Goal: Task Accomplishment & Management: Manage account settings

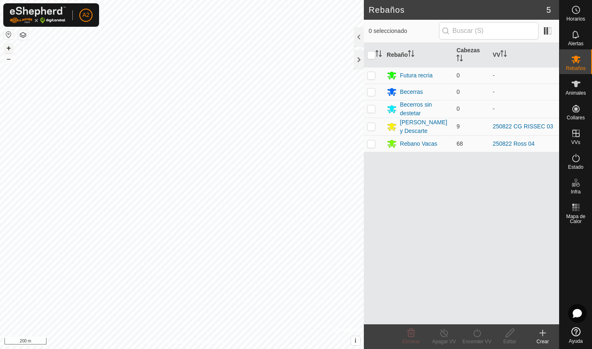
click at [8, 45] on button "+" at bounding box center [9, 48] width 10 height 10
click at [10, 47] on button "+" at bounding box center [9, 48] width 10 height 10
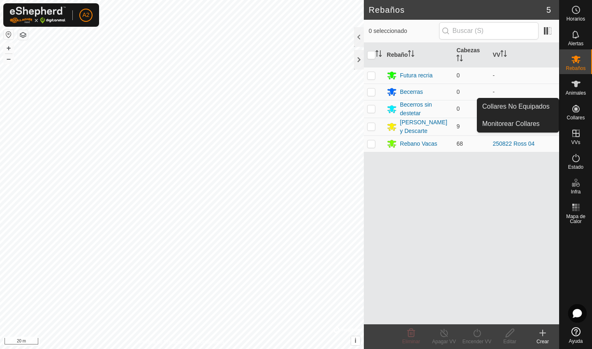
click at [580, 115] on span "Collares" at bounding box center [576, 117] width 18 height 5
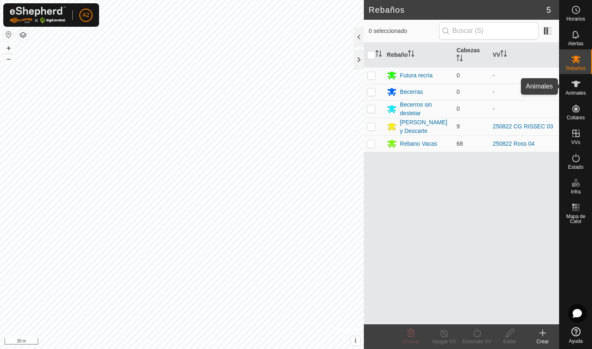
click at [577, 86] on icon at bounding box center [576, 84] width 9 height 7
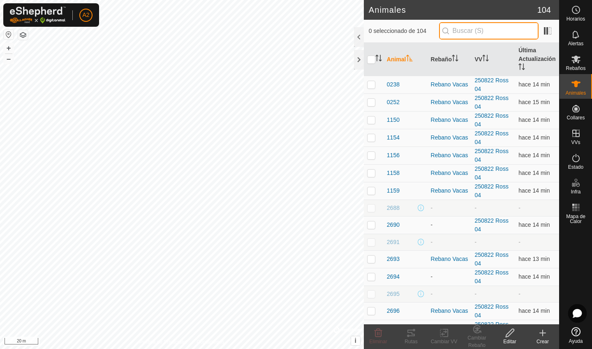
click at [478, 34] on input "text" at bounding box center [489, 30] width 100 height 17
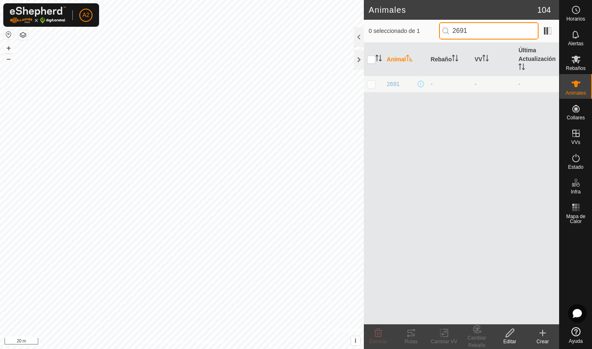
type input "2691"
click at [371, 81] on p-checkbox at bounding box center [371, 84] width 8 height 7
checkbox input "true"
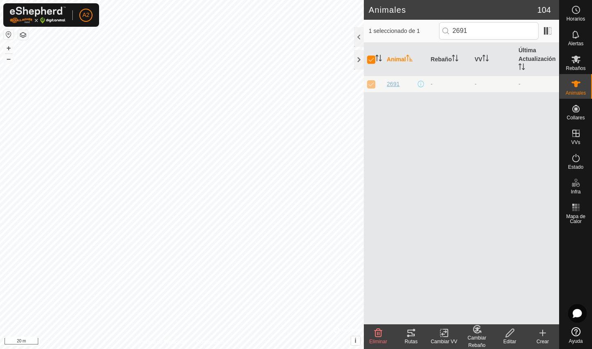
click at [395, 84] on span "2691" at bounding box center [393, 84] width 13 height 9
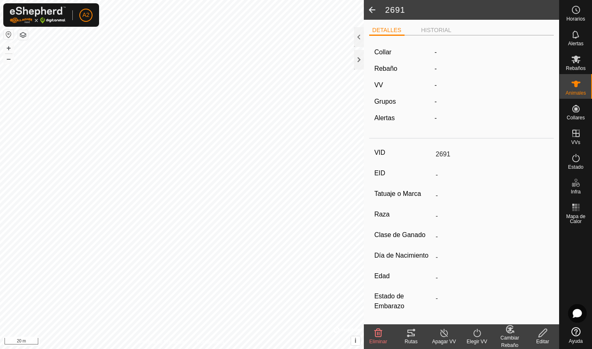
click at [385, 59] on div "Collar - Rebaño - VV - Grupos - Alertas -" at bounding box center [461, 88] width 185 height 93
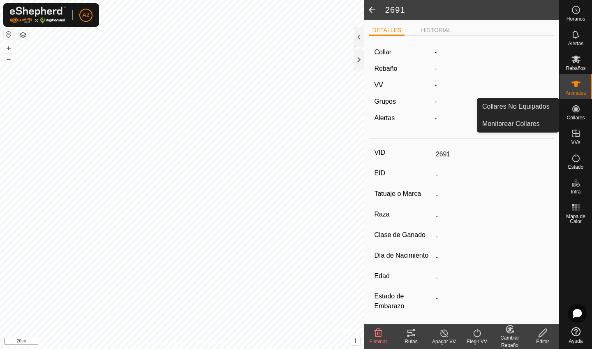
click at [574, 110] on icon at bounding box center [576, 109] width 10 height 10
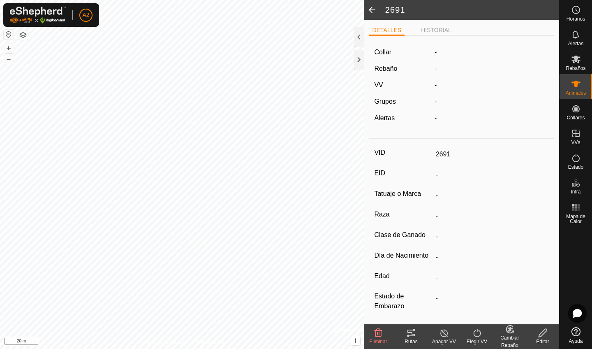
click at [540, 337] on icon at bounding box center [543, 333] width 10 height 10
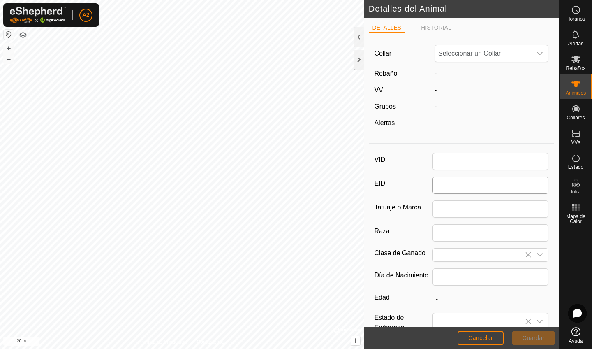
type input "2691"
type input "0"
click at [496, 56] on span "No apto" at bounding box center [483, 53] width 97 height 16
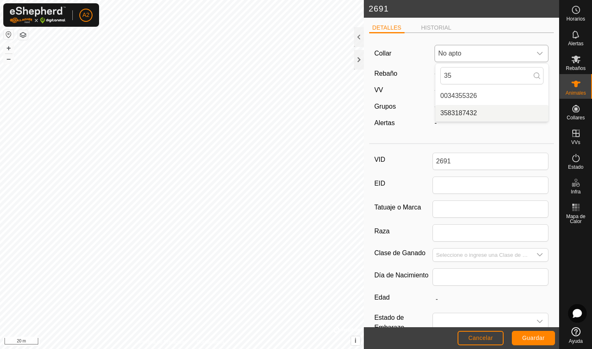
type input "35"
click at [480, 116] on li "3583187432" at bounding box center [491, 113] width 113 height 16
click at [531, 338] on span "Guardar" at bounding box center [533, 337] width 23 height 7
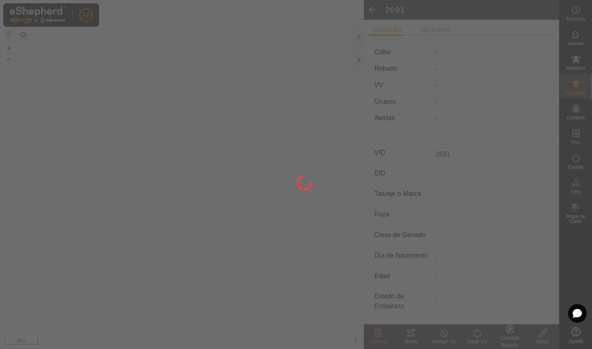
type input "-"
type input "0 kg"
type input "-"
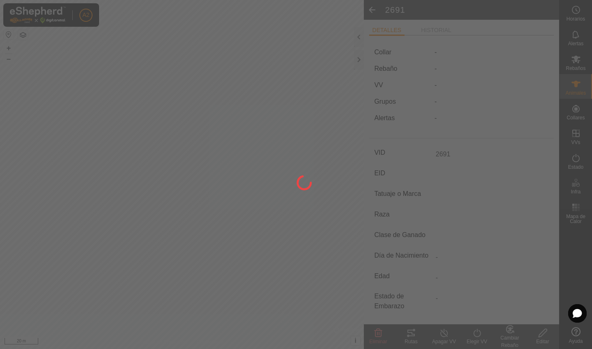
type input "-"
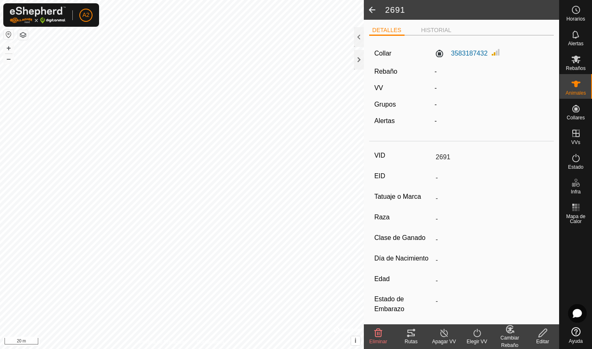
click at [546, 334] on icon at bounding box center [543, 333] width 10 height 10
type input "0"
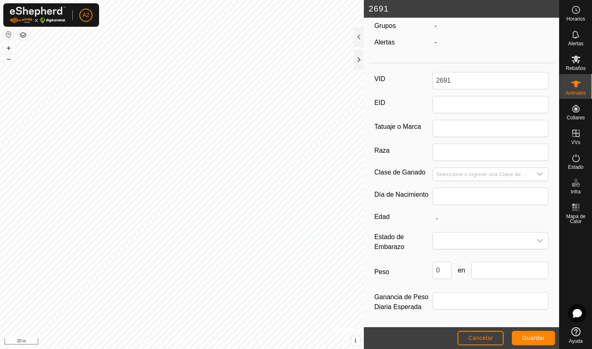
scroll to position [86, 0]
click at [443, 274] on input "0" at bounding box center [442, 270] width 19 height 17
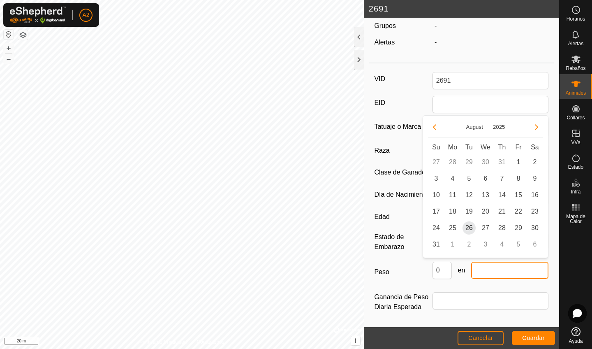
click at [481, 272] on input "text" at bounding box center [509, 270] width 77 height 17
click at [469, 229] on span "26" at bounding box center [469, 227] width 13 height 13
type input "[DATE]"
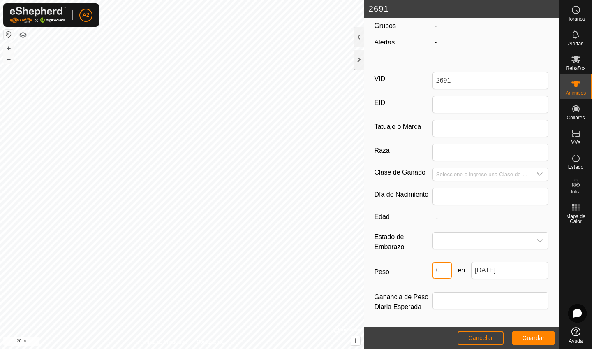
click at [445, 271] on input "0" at bounding box center [442, 270] width 19 height 17
type input "229"
click at [456, 147] on input "Raza" at bounding box center [491, 152] width 116 height 17
click at [468, 193] on input "text" at bounding box center [491, 196] width 116 height 17
click at [537, 336] on span "Guardar" at bounding box center [533, 337] width 23 height 7
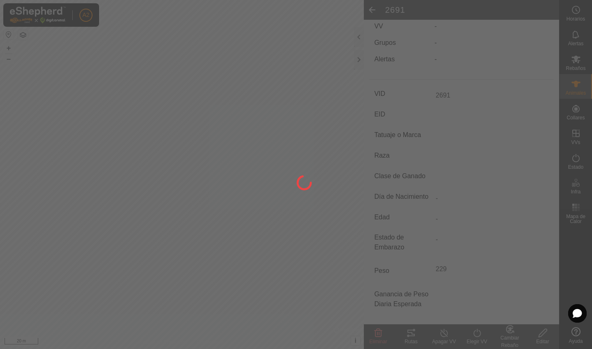
type input "-"
type input "0 kg"
type input "-"
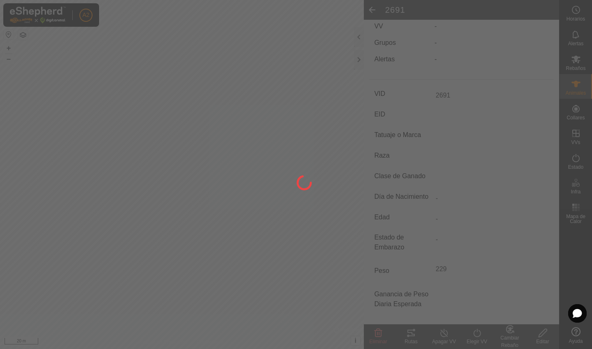
type input "-"
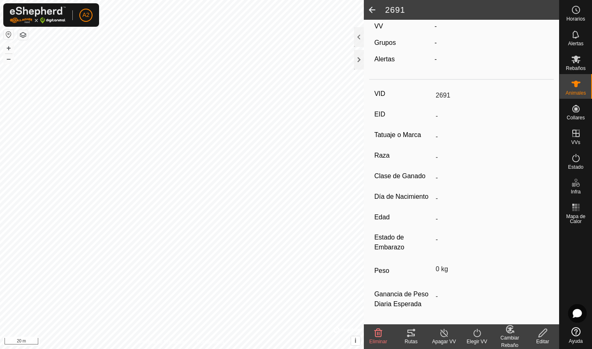
click at [511, 339] on div "Cambiar Rebaño" at bounding box center [509, 341] width 33 height 15
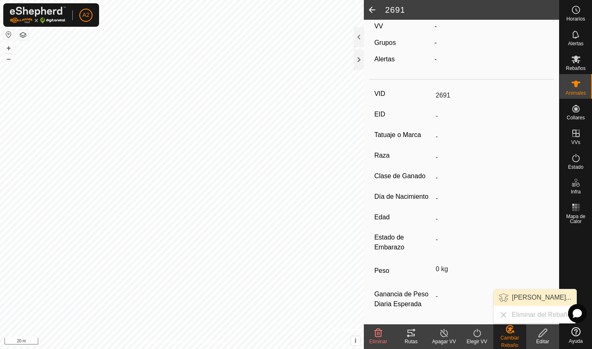
click at [526, 300] on link "[PERSON_NAME]..." at bounding box center [535, 297] width 83 height 16
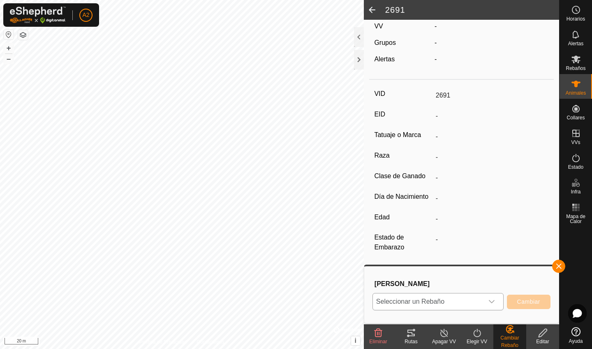
click at [484, 297] on div "dropdown trigger" at bounding box center [492, 301] width 16 height 16
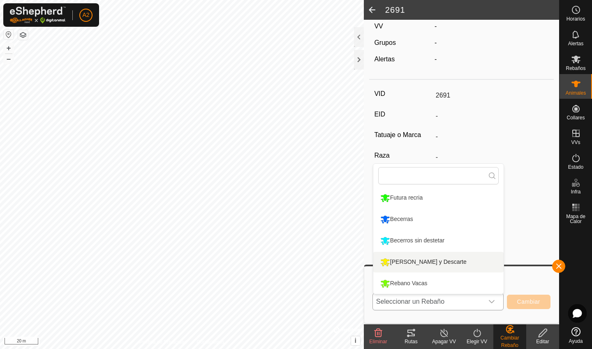
click at [403, 264] on li "[PERSON_NAME] y Descarte" at bounding box center [438, 262] width 130 height 21
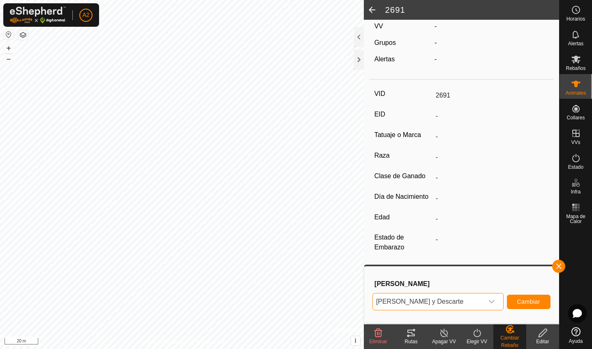
click at [523, 301] on span "Cambiar" at bounding box center [528, 301] width 23 height 7
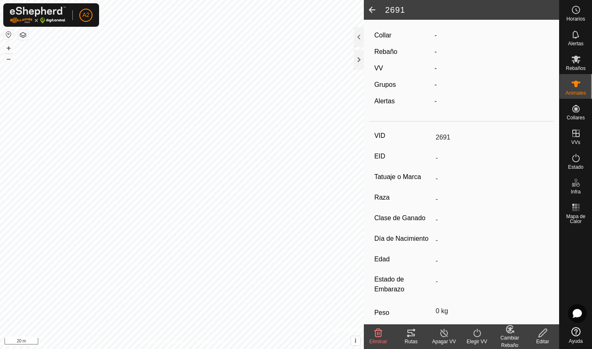
scroll to position [0, 0]
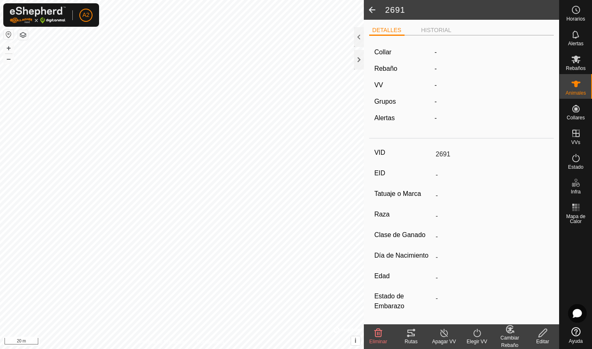
click at [543, 332] on icon at bounding box center [543, 333] width 10 height 10
type input "0"
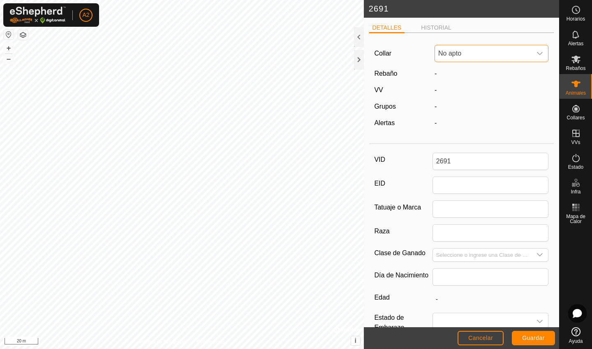
click at [490, 53] on span "No apto" at bounding box center [483, 53] width 97 height 16
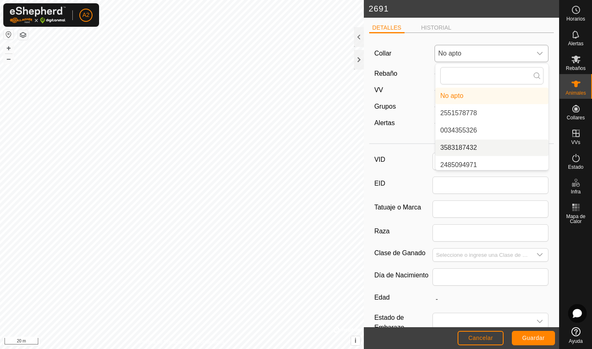
click at [468, 148] on li "3583187432" at bounding box center [491, 147] width 113 height 16
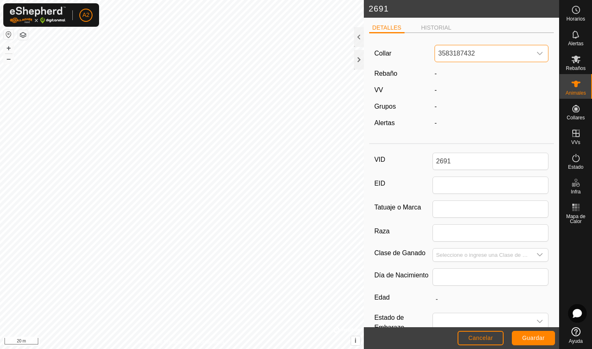
click at [537, 339] on span "Guardar" at bounding box center [533, 337] width 23 height 7
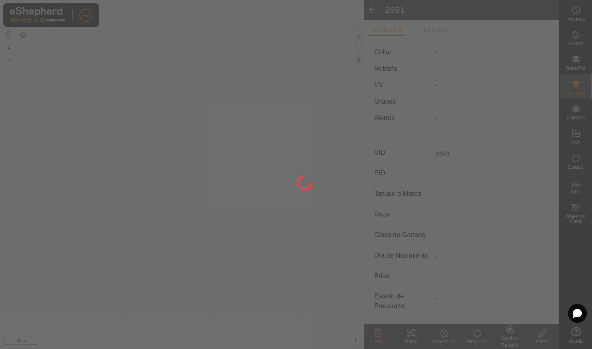
type input "-"
type input "0 kg"
type input "-"
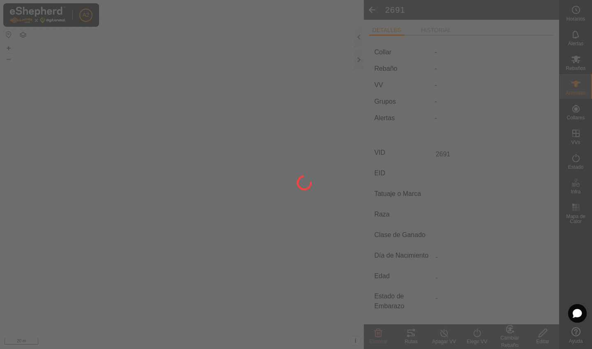
type input "-"
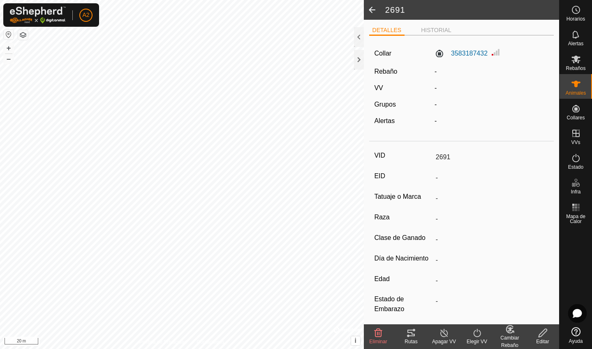
click at [373, 13] on span at bounding box center [372, 10] width 16 height 20
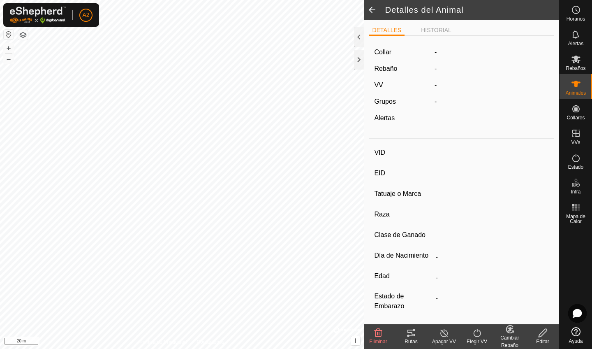
type input "2691"
type input "-"
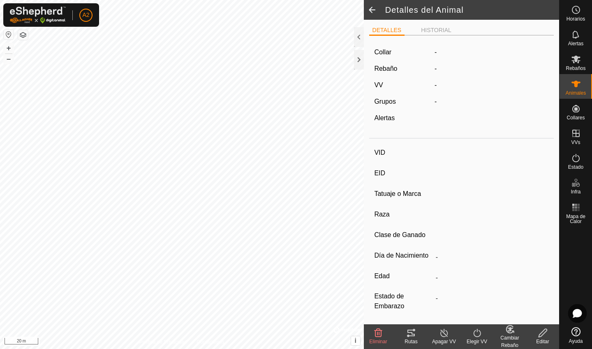
type input "0 kg"
type input "-"
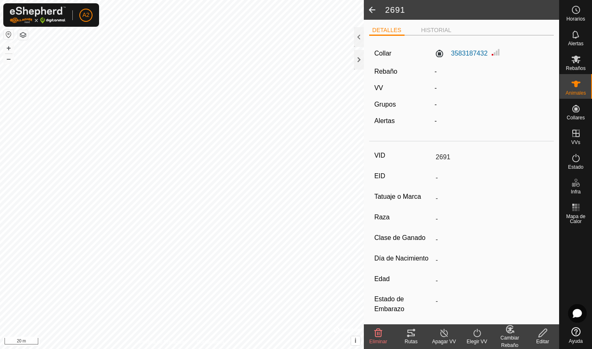
click at [376, 9] on span at bounding box center [372, 10] width 16 height 20
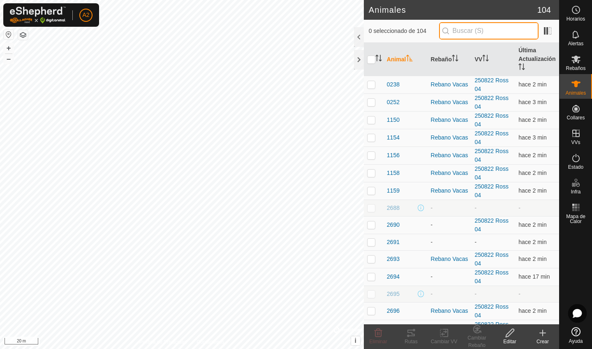
click at [496, 33] on input "text" at bounding box center [489, 30] width 100 height 17
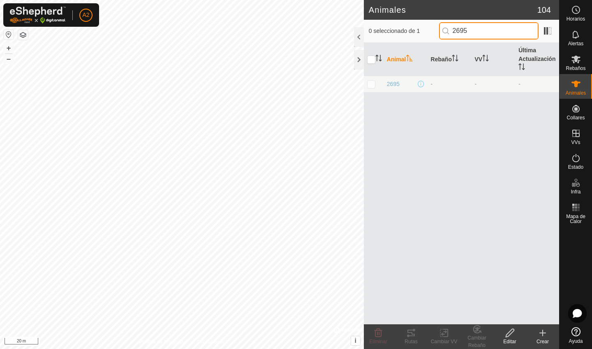
type input "2695"
click at [370, 88] on td at bounding box center [374, 84] width 20 height 16
checkbox input "true"
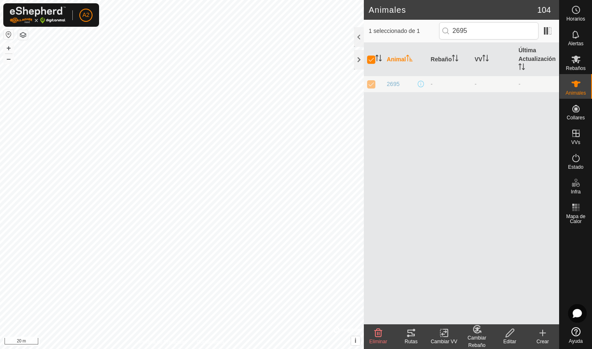
click at [512, 336] on icon at bounding box center [510, 333] width 10 height 10
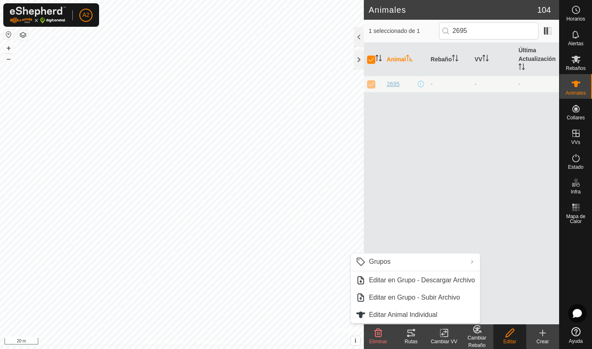
click at [390, 83] on span "2695" at bounding box center [393, 84] width 13 height 9
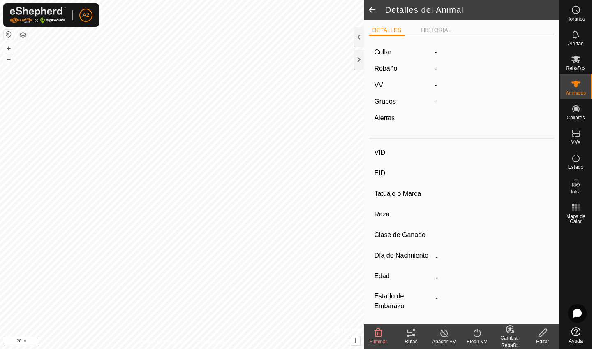
type input "2695"
type input "-"
type input "torete"
type input "-"
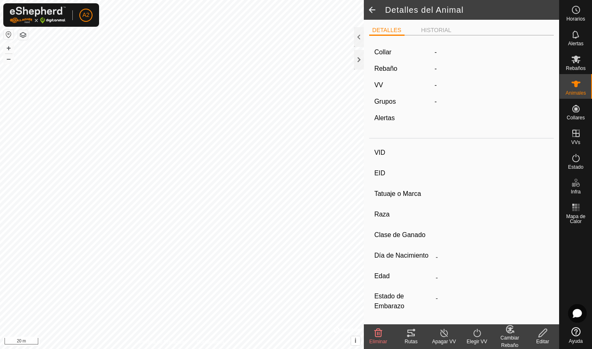
type input "0 kg"
type input "-"
click at [528, 316] on div "VID 2695 EID - Tatuaje o Marca torete Raza - Clase de Ganado - Día de Nacimient…" at bounding box center [461, 262] width 185 height 241
click at [541, 341] on div "Editar" at bounding box center [542, 341] width 33 height 7
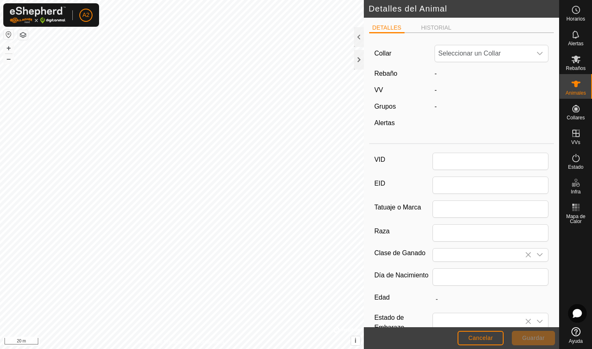
type input "2695"
type input "torete"
type input "0"
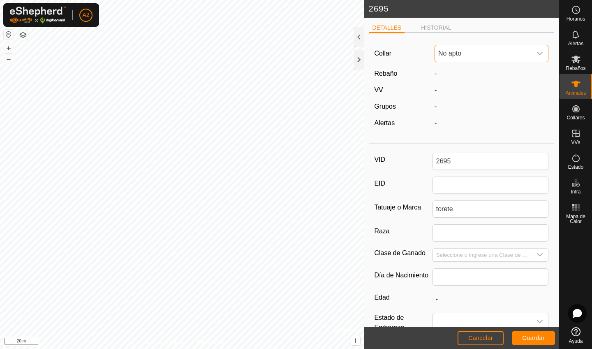
click at [483, 51] on span "No apto" at bounding box center [483, 53] width 97 height 16
type input "29"
click at [479, 94] on li "2902010496" at bounding box center [491, 96] width 113 height 16
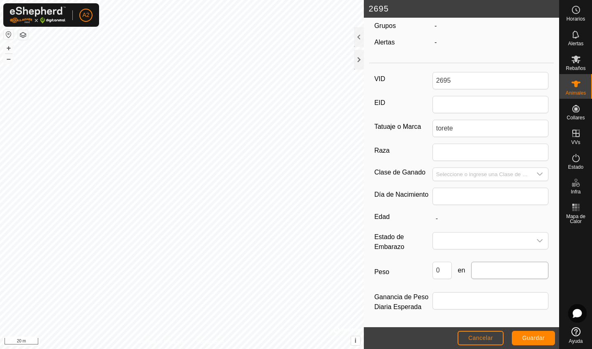
scroll to position [86, 0]
click at [486, 266] on input "text" at bounding box center [509, 270] width 77 height 17
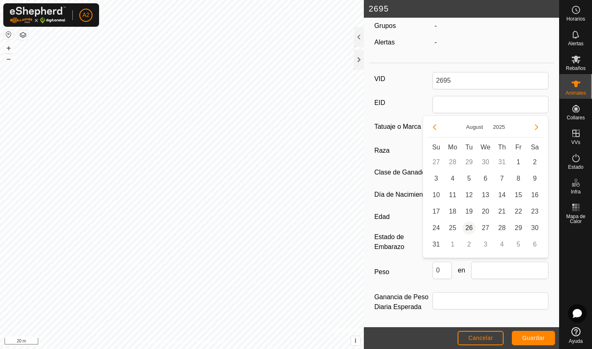
click at [468, 228] on span "26" at bounding box center [469, 227] width 13 height 13
type input "[DATE]"
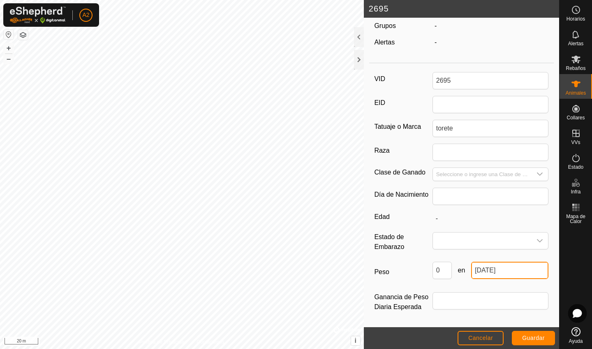
scroll to position [83, 0]
click at [443, 273] on input "0" at bounding box center [442, 270] width 19 height 17
type input "208"
click at [527, 335] on span "Guardar" at bounding box center [533, 337] width 23 height 7
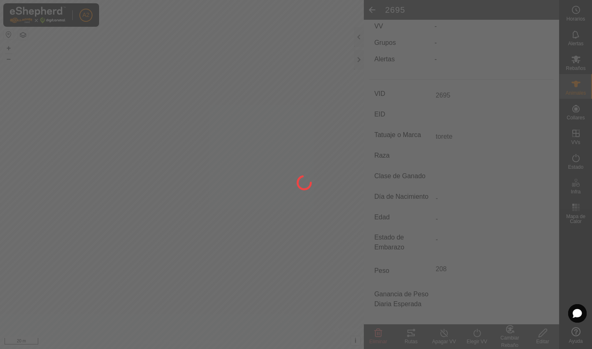
scroll to position [59, 0]
type input "-"
type input "208 kg"
type input "-"
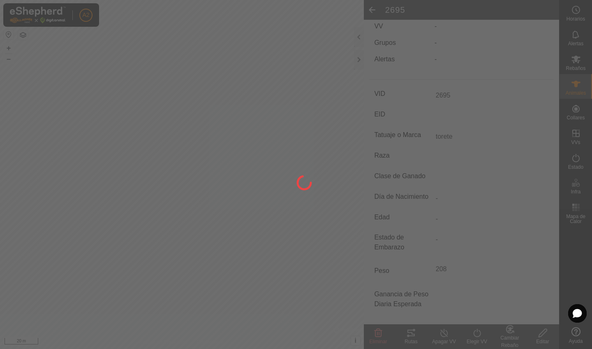
type input "-"
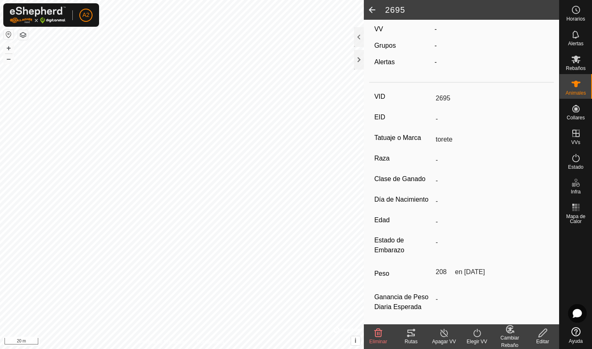
click at [505, 343] on div "Cambiar Rebaño" at bounding box center [509, 341] width 33 height 15
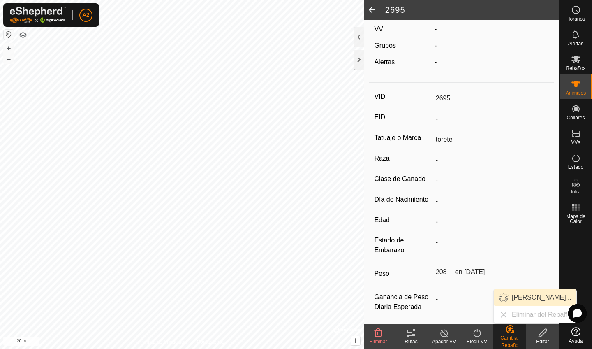
click at [530, 299] on link "[PERSON_NAME]..." at bounding box center [535, 297] width 83 height 16
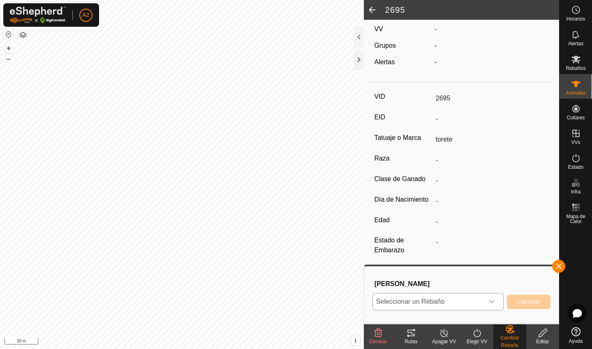
click at [472, 299] on span "Seleccionar un Rebaño" at bounding box center [428, 301] width 111 height 16
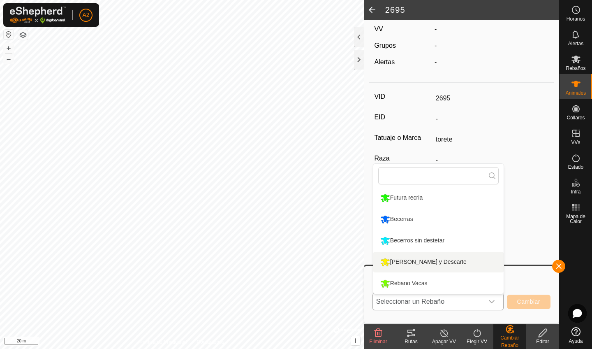
click at [433, 262] on li "[PERSON_NAME] y Descarte" at bounding box center [438, 262] width 130 height 21
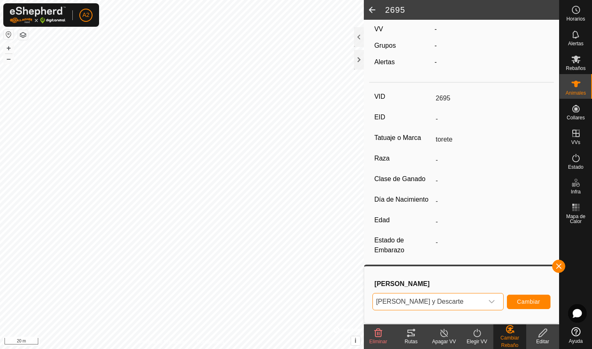
click at [522, 306] on button "Cambiar" at bounding box center [529, 301] width 44 height 14
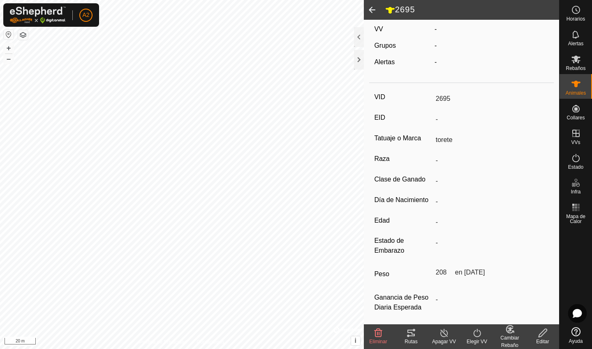
click at [482, 345] on div "Elegir VV" at bounding box center [477, 341] width 33 height 7
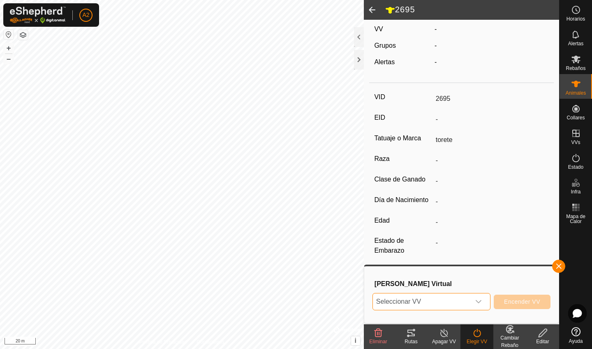
click at [452, 304] on span "Seleccionar VV" at bounding box center [421, 301] width 97 height 16
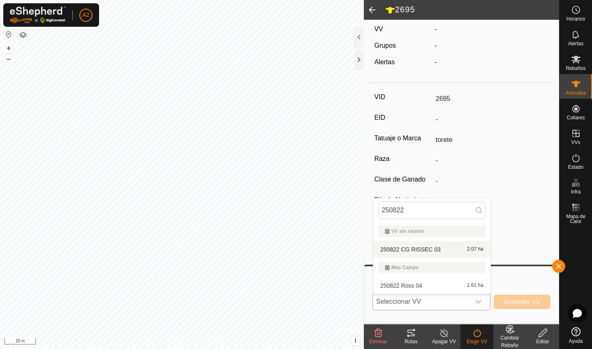
type input "250822"
click at [440, 248] on li "250822 CG RISSEC 03 2.07 ha" at bounding box center [431, 249] width 117 height 16
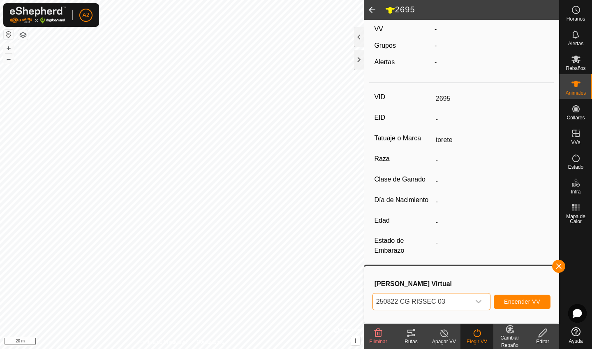
click at [515, 303] on span "Encender VV" at bounding box center [522, 301] width 36 height 7
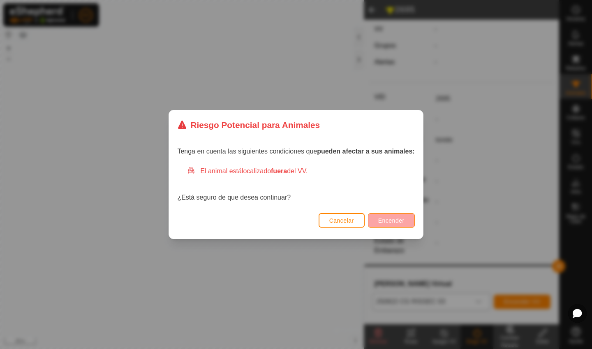
click at [382, 222] on span "Encender" at bounding box center [391, 220] width 26 height 7
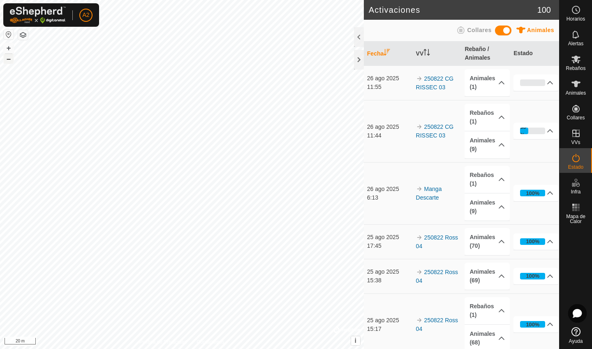
click at [12, 63] on button "–" at bounding box center [9, 59] width 10 height 10
click at [8, 59] on button "–" at bounding box center [9, 59] width 10 height 10
click at [9, 49] on button "+" at bounding box center [9, 48] width 10 height 10
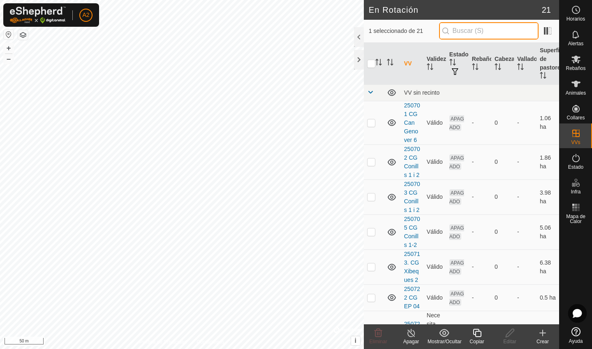
click at [468, 31] on input "text" at bounding box center [489, 30] width 100 height 17
drag, startPoint x: 468, startPoint y: 31, endPoint x: 574, endPoint y: 46, distance: 107.2
click at [475, 31] on input "text" at bounding box center [489, 30] width 100 height 17
click at [574, 93] on span "Animales" at bounding box center [576, 92] width 20 height 5
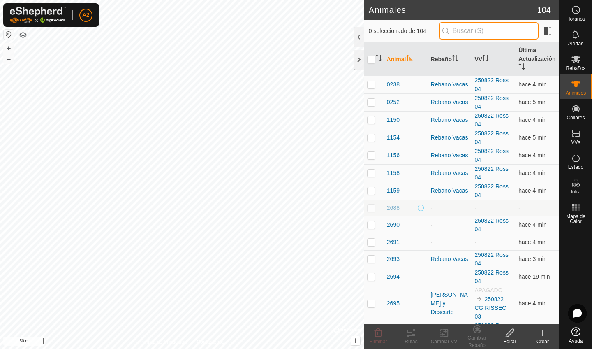
click at [505, 30] on input "text" at bounding box center [489, 30] width 100 height 17
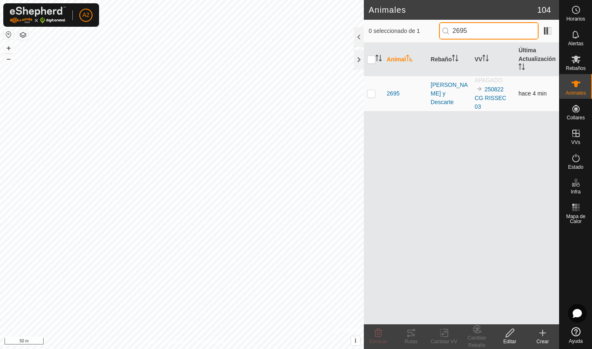
type input "2695"
click at [371, 95] on p-checkbox at bounding box center [371, 93] width 8 height 7
checkbox input "true"
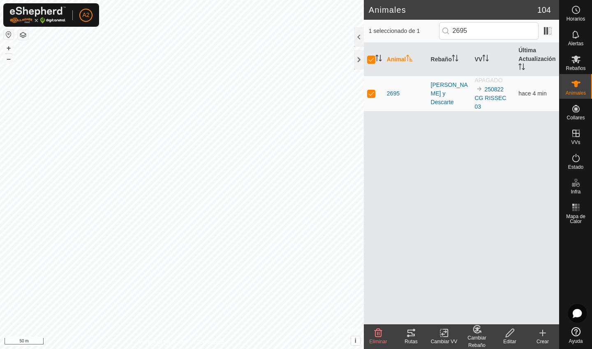
click at [543, 337] on icon at bounding box center [543, 333] width 10 height 10
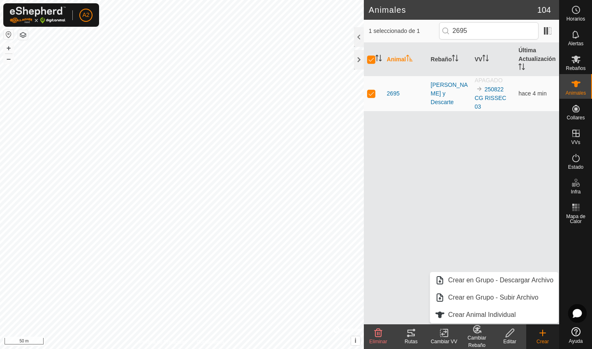
click at [449, 208] on div "Animal Rebaño VV Última Actualización 2695 Rebano Toros y Descarte APAGADO 2508…" at bounding box center [461, 183] width 195 height 281
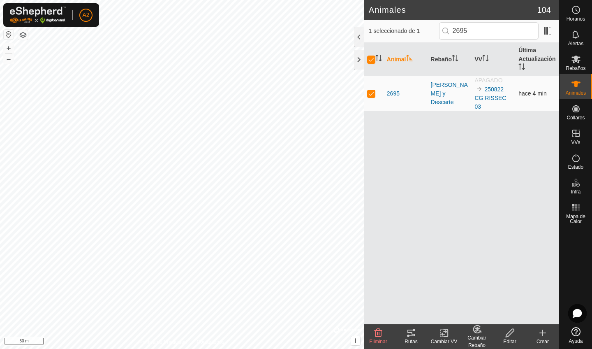
click at [392, 88] on td "2695" at bounding box center [406, 93] width 44 height 35
click at [392, 90] on span "2695" at bounding box center [393, 93] width 13 height 9
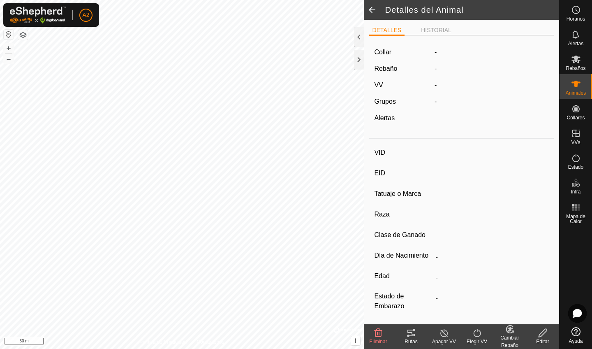
type input "2695"
type input "-"
type input "torete"
type input "-"
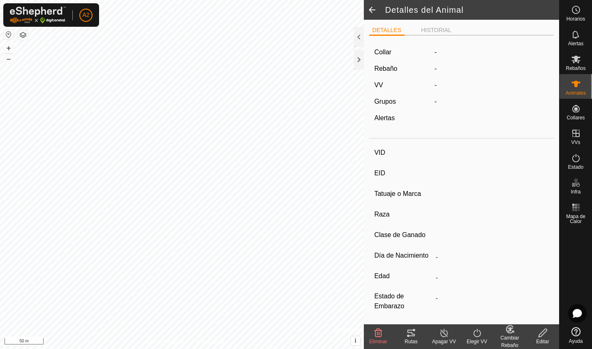
type input "208 kg"
type input "-"
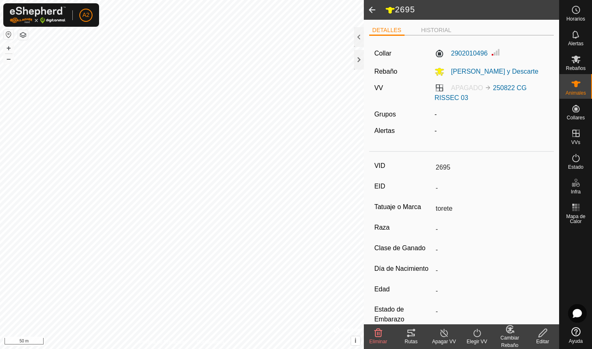
click at [372, 10] on span at bounding box center [372, 10] width 16 height 20
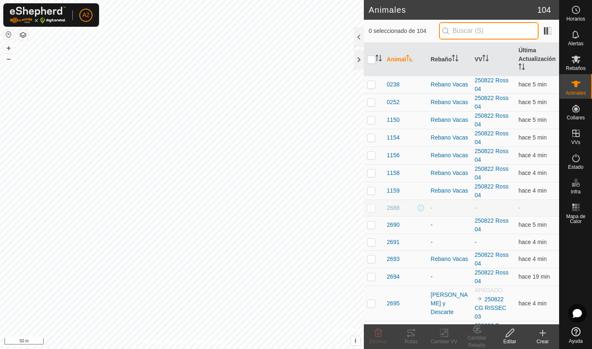
click at [490, 31] on input "text" at bounding box center [489, 30] width 100 height 17
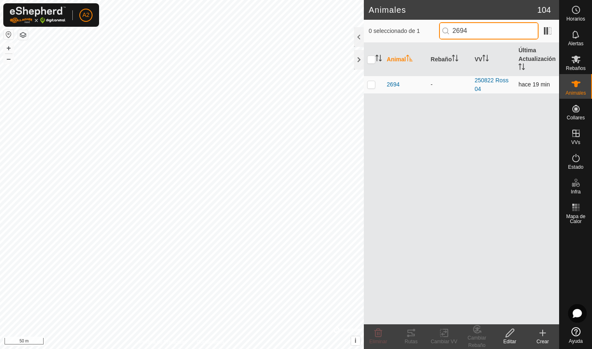
type input "2694"
click at [372, 88] on td at bounding box center [374, 85] width 20 height 18
checkbox input "true"
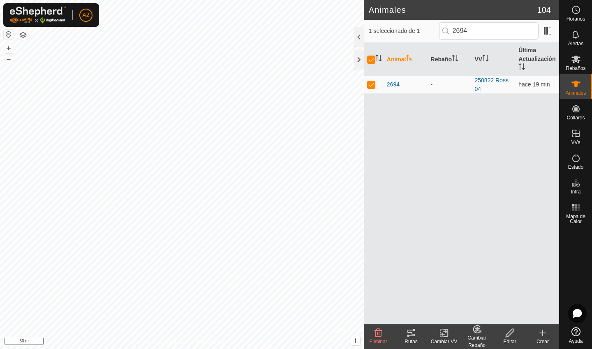
click at [513, 337] on icon at bounding box center [510, 333] width 10 height 10
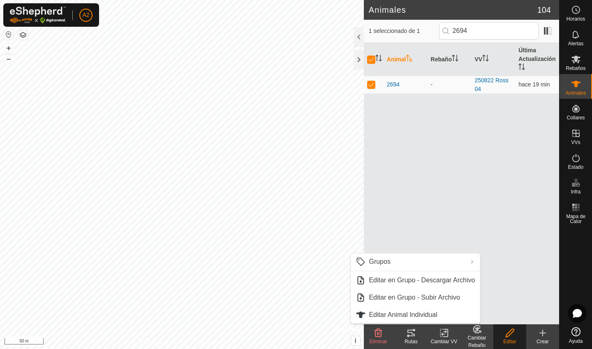
click at [551, 262] on div "Animal Rebaño VV Última Actualización 2694 - 250822 [PERSON_NAME] 04 hace 19 min" at bounding box center [461, 183] width 195 height 281
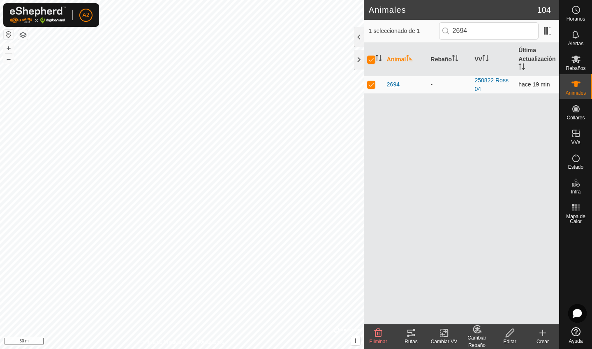
click at [391, 86] on span "2694" at bounding box center [393, 84] width 13 height 9
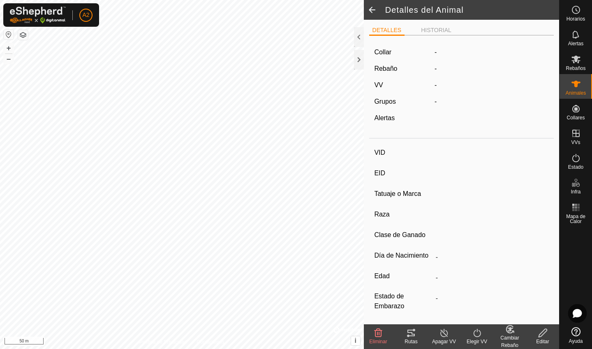
type input "2694"
type input "-"
type input "Aubrac"
type input "-"
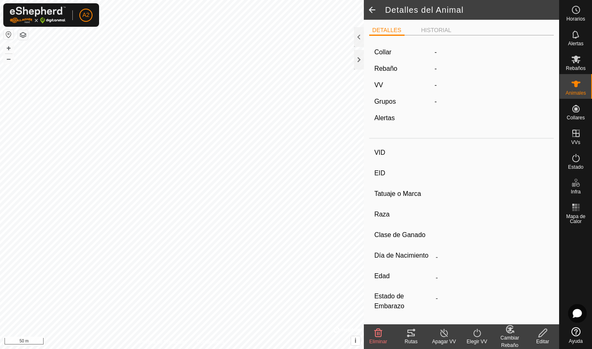
type input "09/2024"
type input "11 months"
type input "Vacía"
type input "210 kg"
type input "-"
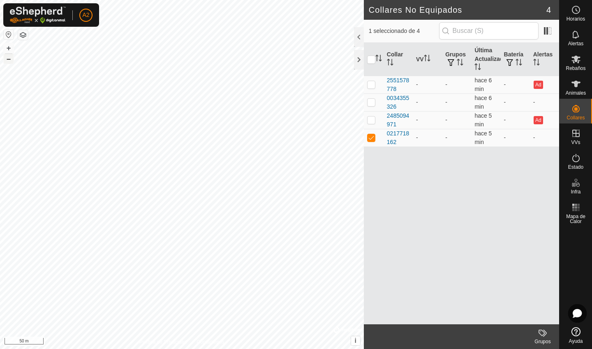
click at [11, 58] on button "–" at bounding box center [9, 59] width 10 height 10
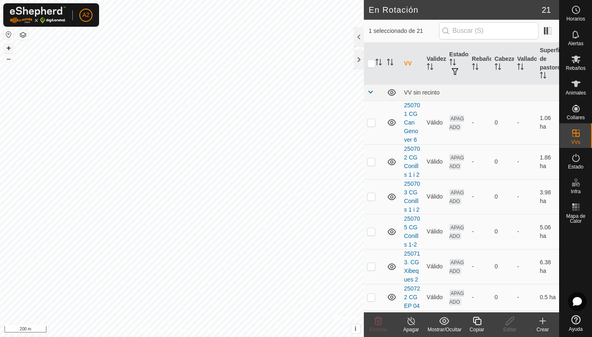
click at [9, 51] on button "+" at bounding box center [9, 48] width 10 height 10
click at [410, 322] on icon at bounding box center [411, 321] width 10 height 10
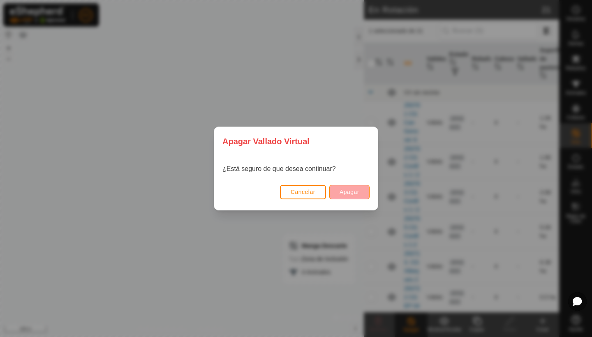
click at [352, 194] on span "Apagar" at bounding box center [350, 192] width 20 height 7
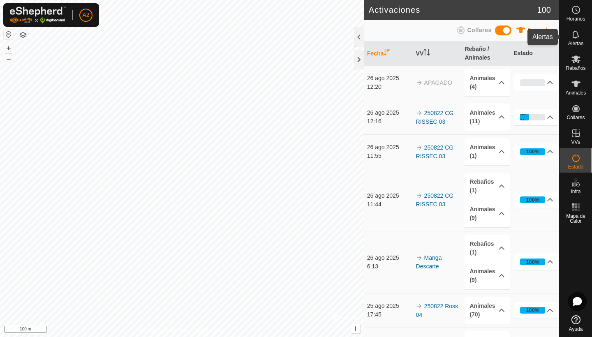
click at [575, 41] on span "Alertas" at bounding box center [575, 43] width 15 height 5
